Goal: Find specific page/section: Find specific page/section

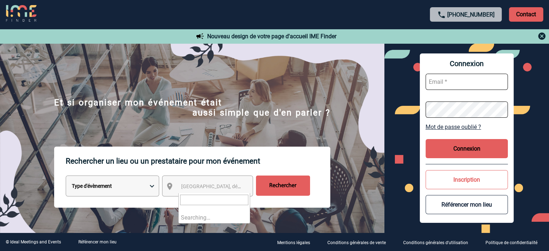
click at [190, 187] on span "Ville, département, région..." at bounding box center [231, 187] width 100 height 6
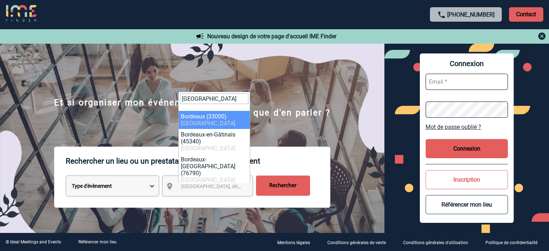
type input "bordeaux"
select select "24433"
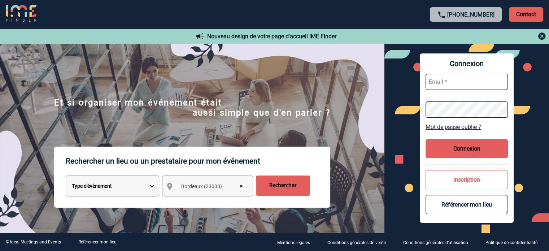
click at [276, 187] on input "Rechercher" at bounding box center [283, 186] width 54 height 20
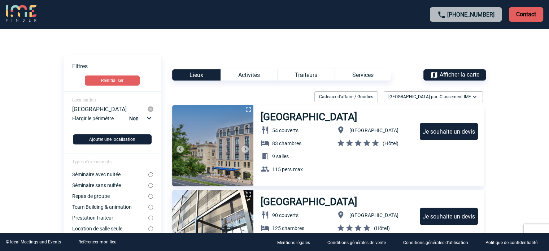
click at [146, 119] on select "Non 10km 20km 50km" at bounding box center [140, 118] width 25 height 9
click at [129, 114] on select "Non 10km 20km 50km" at bounding box center [140, 118] width 25 height 9
click at [148, 117] on select "Non 10km 20km 50km" at bounding box center [140, 118] width 25 height 9
select select "10"
click at [129, 114] on select "Non 10km 20km 50km" at bounding box center [140, 118] width 25 height 9
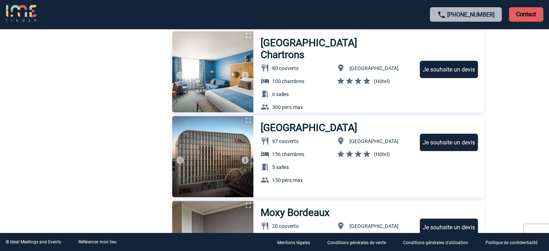
scroll to position [250, 0]
